Goal: Find specific page/section: Find specific page/section

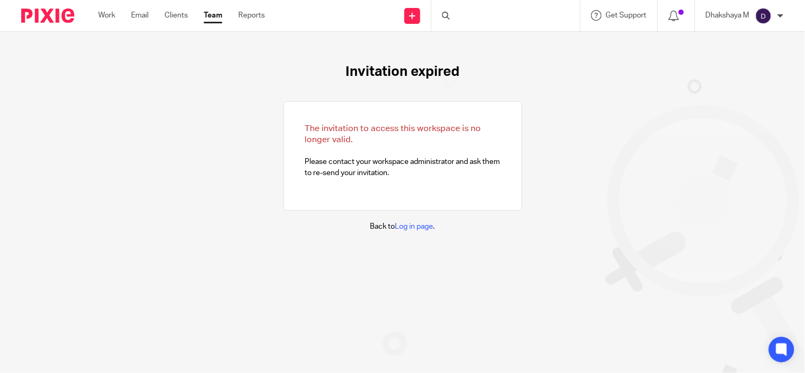
click at [488, 16] on div at bounding box center [505, 15] width 148 height 31
click at [485, 14] on input "Search" at bounding box center [499, 18] width 95 height 10
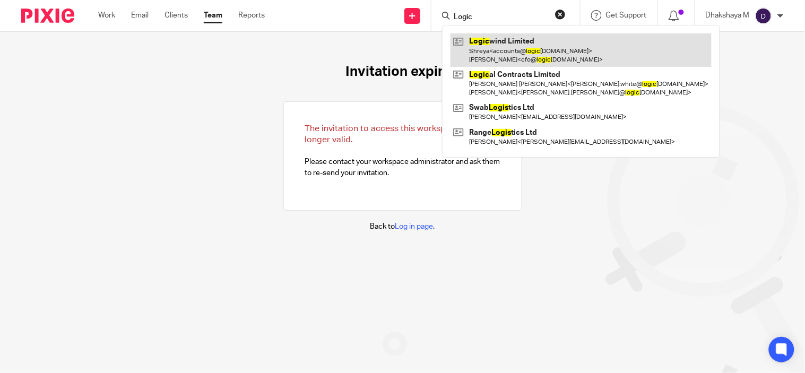
type input "Logic"
click at [491, 48] on link at bounding box center [580, 49] width 261 height 33
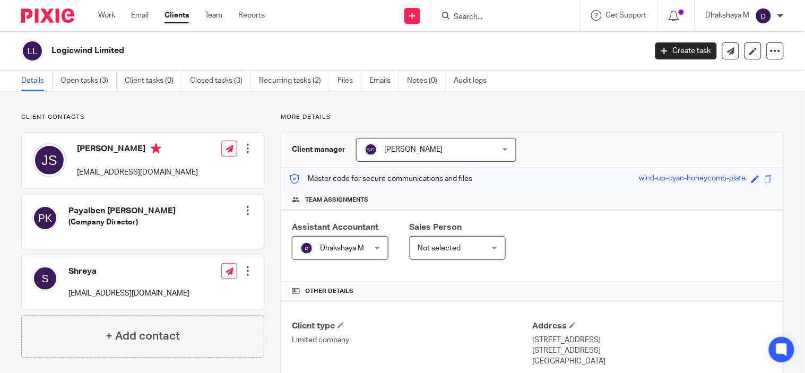
scroll to position [155, 0]
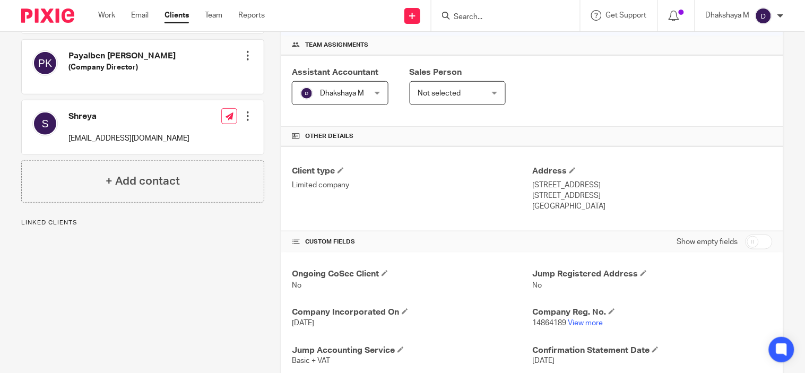
click at [580, 324] on link "View more" at bounding box center [584, 322] width 35 height 7
click at [474, 14] on input "Search" at bounding box center [499, 18] width 95 height 10
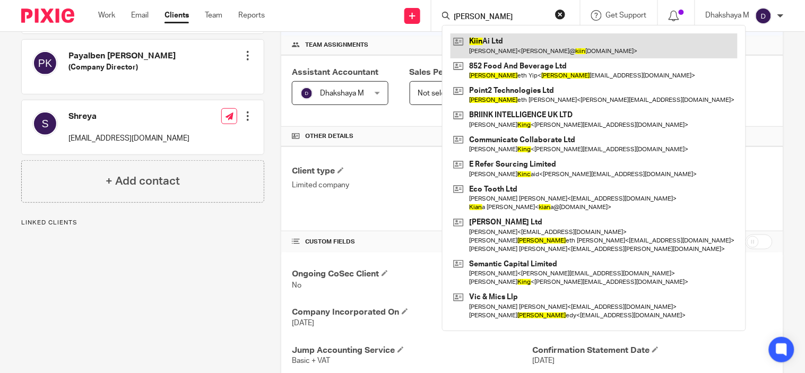
type input "Kinn"
click at [484, 39] on link at bounding box center [593, 45] width 287 height 24
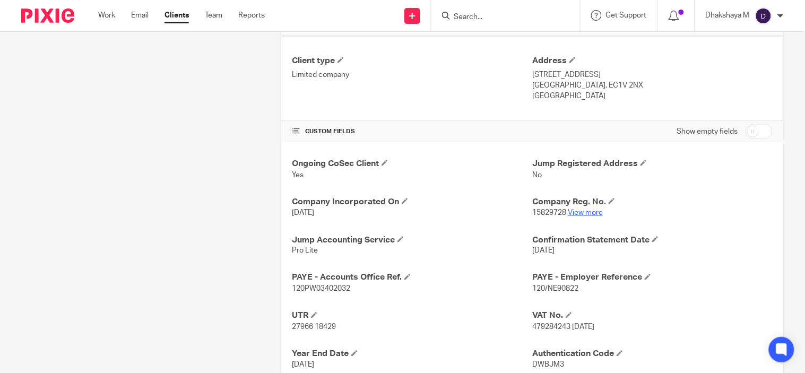
click at [582, 212] on link "View more" at bounding box center [584, 212] width 35 height 7
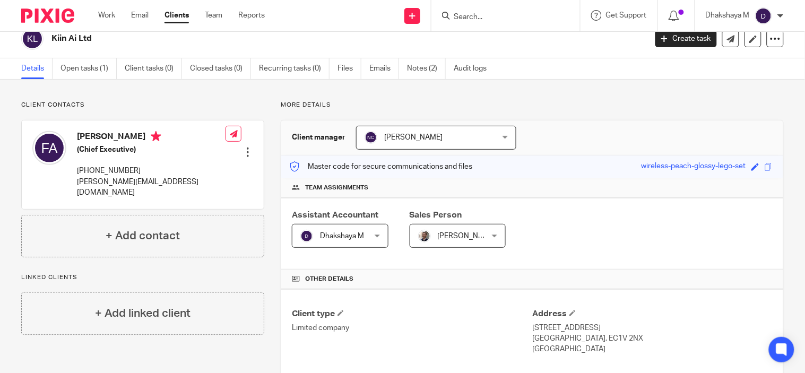
scroll to position [0, 0]
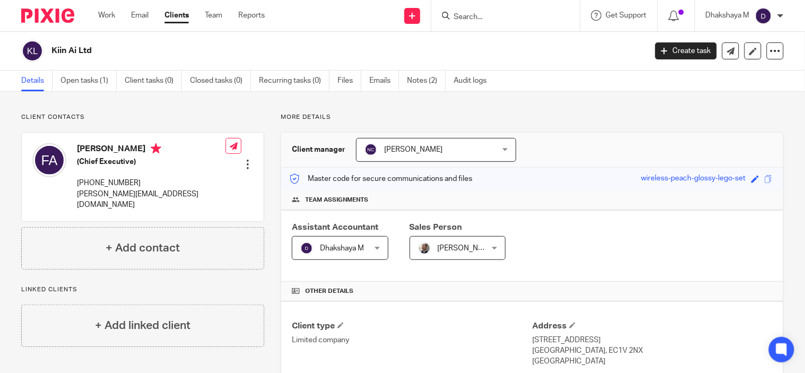
click at [469, 14] on input "Search" at bounding box center [499, 18] width 95 height 10
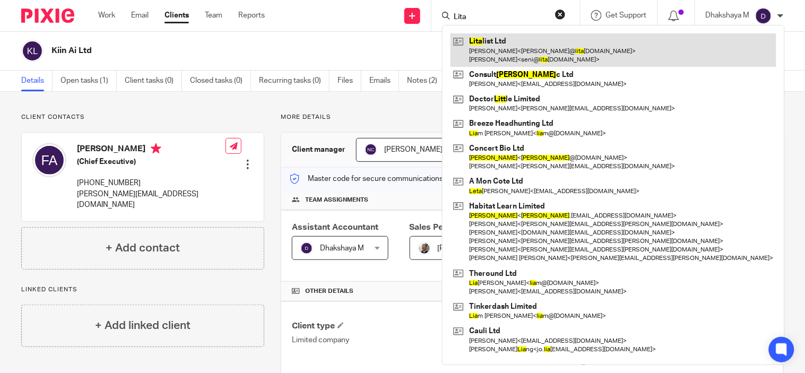
type input "Lita"
click at [515, 46] on link at bounding box center [613, 49] width 326 height 33
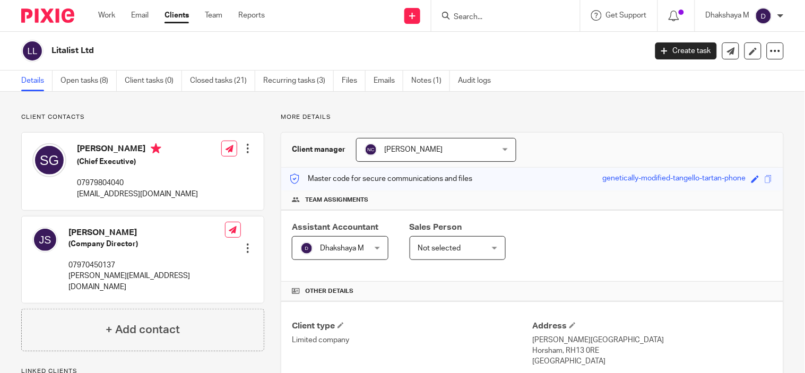
scroll to position [226, 0]
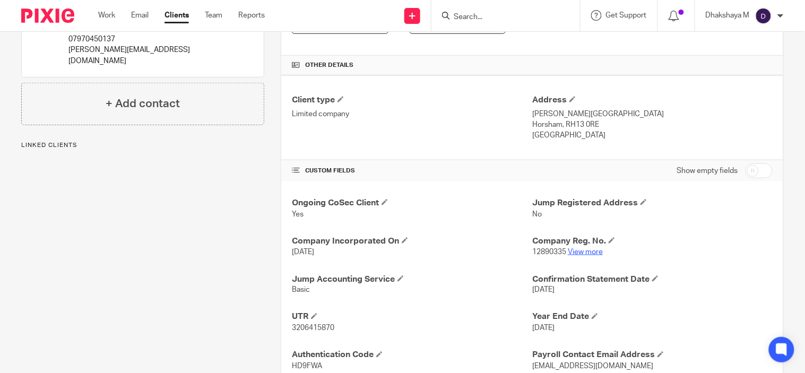
click at [581, 252] on link "View more" at bounding box center [584, 251] width 35 height 7
